Goal: Transaction & Acquisition: Download file/media

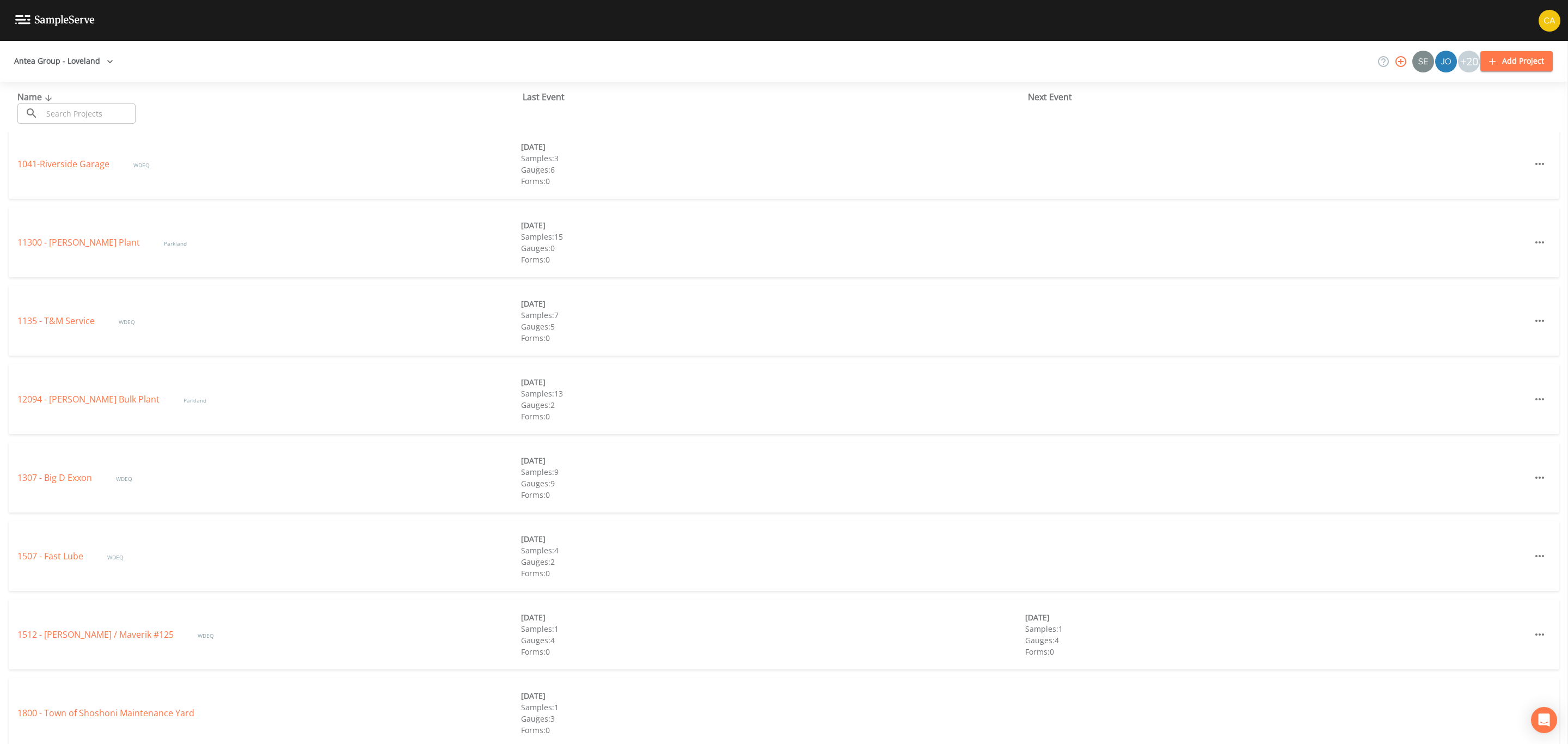
scroll to position [164, 0]
click at [67, 473] on link "1307 - Big D Exxon" at bounding box center [56, 475] width 77 height 12
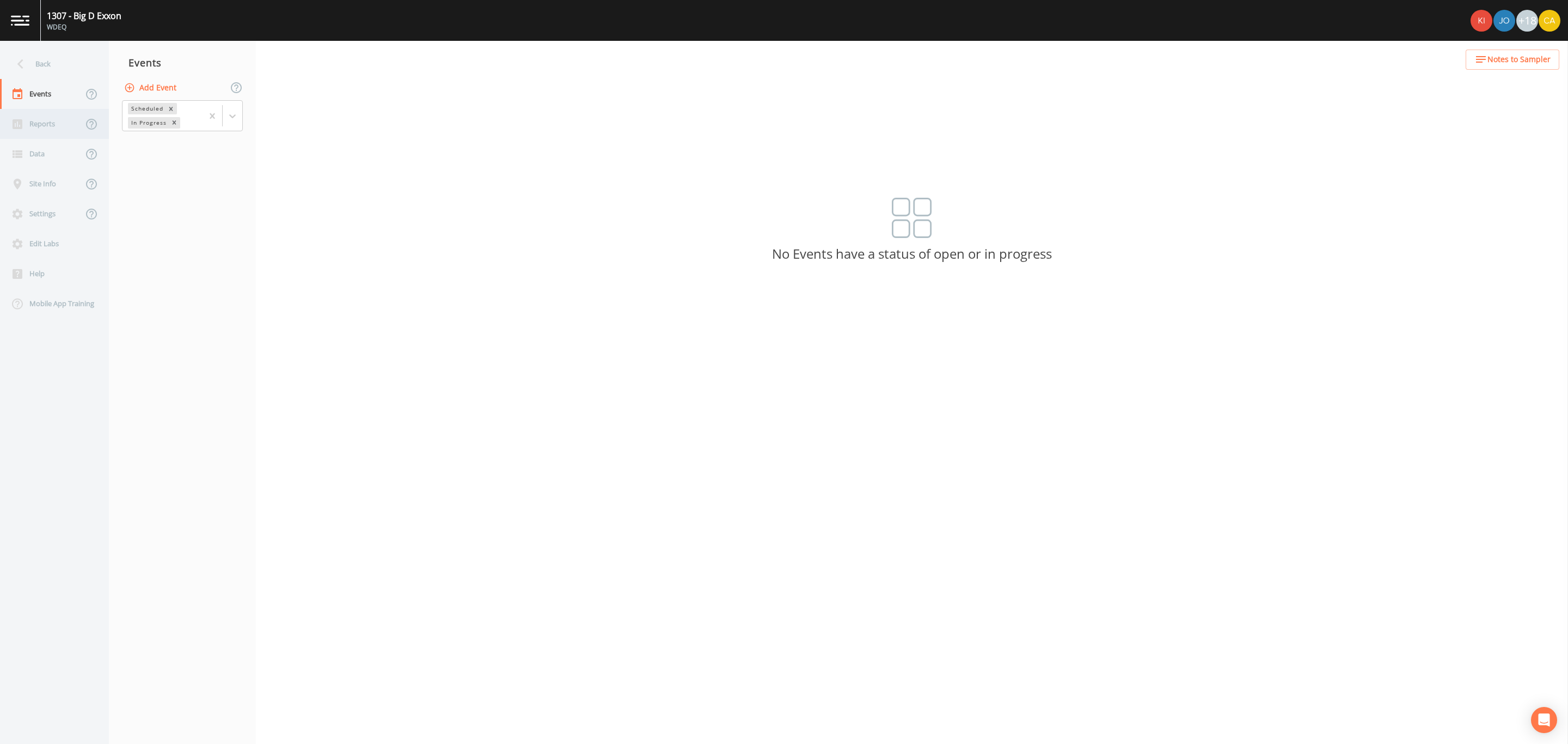
click at [32, 130] on div "Reports" at bounding box center [41, 123] width 83 height 30
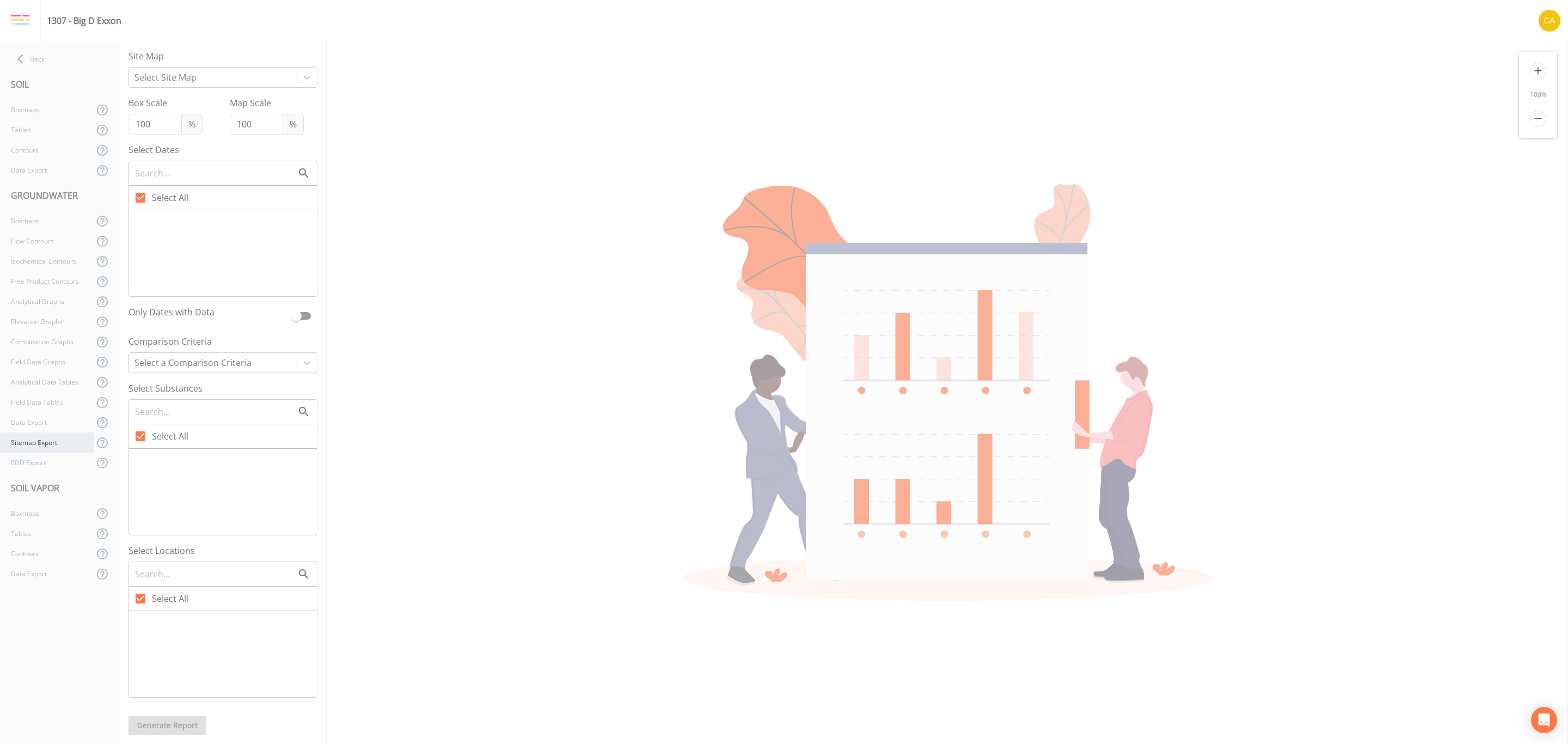
type input "125"
checkbox input "false"
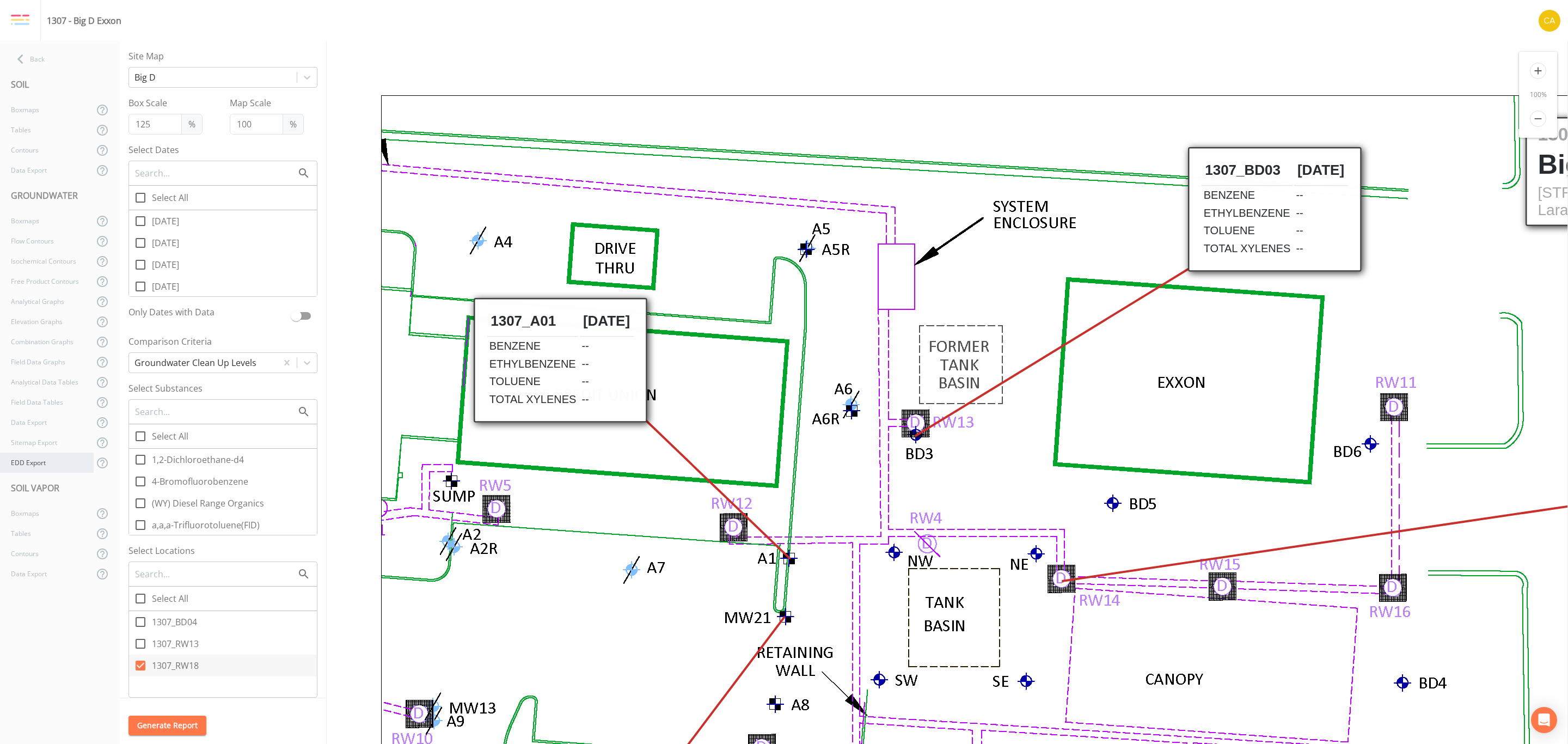
click at [51, 458] on div "EDD Export" at bounding box center [46, 463] width 93 height 20
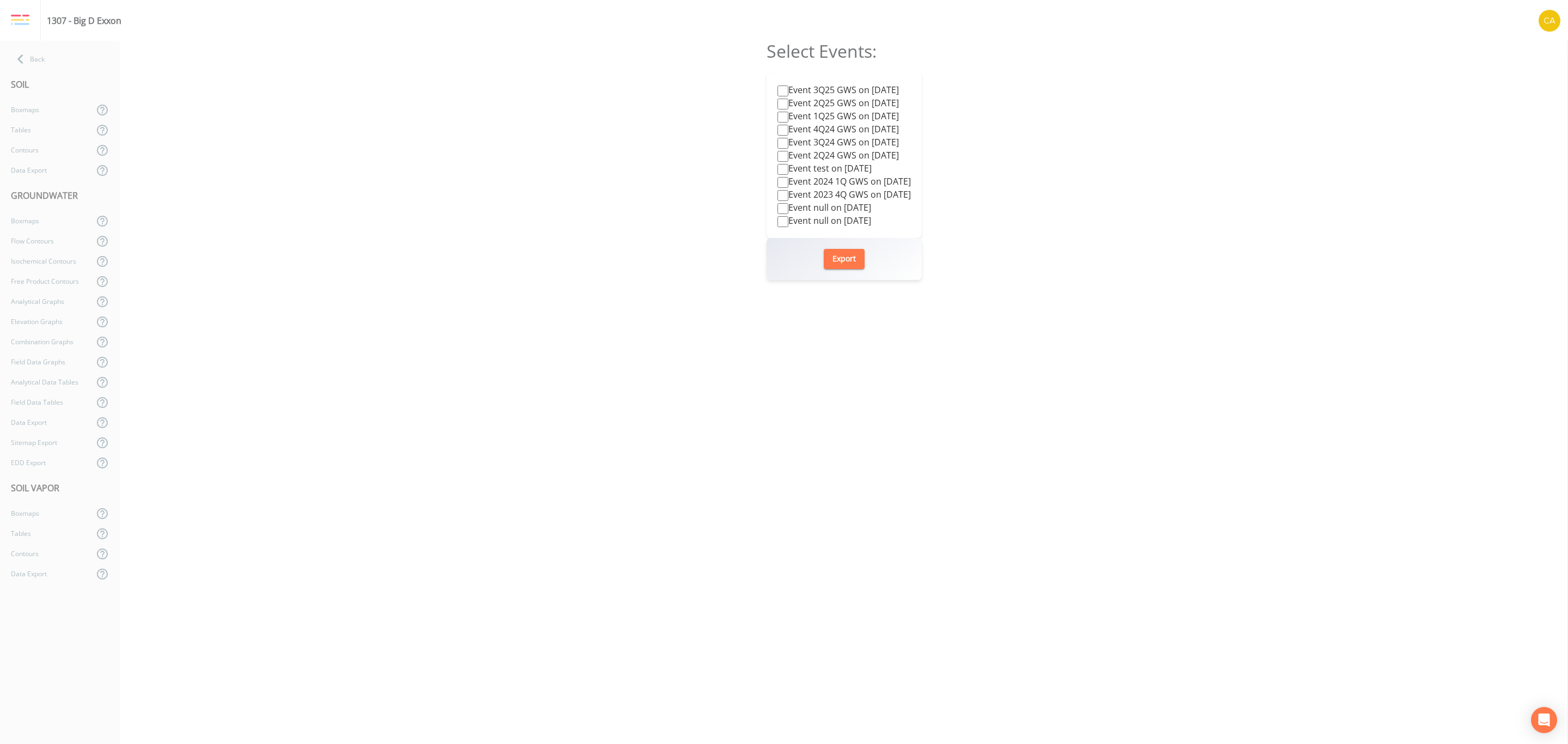
click at [821, 84] on label "Event 3Q25 GWS on [DATE]" at bounding box center [838, 90] width 121 height 13
click at [788, 86] on input "Event 3Q25 GWS on [DATE]" at bounding box center [783, 91] width 11 height 11
checkbox input "true"
click at [856, 263] on button "Export" at bounding box center [844, 259] width 41 height 20
